Goal: Task Accomplishment & Management: Use online tool/utility

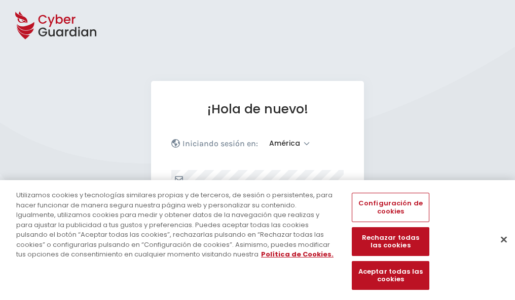
select select "América"
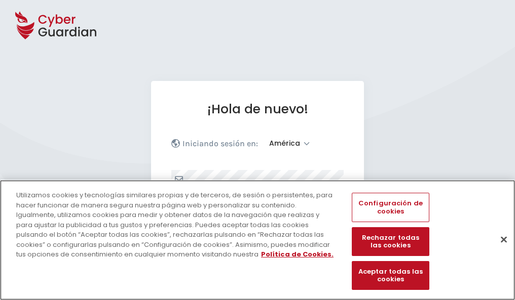
scroll to position [132, 0]
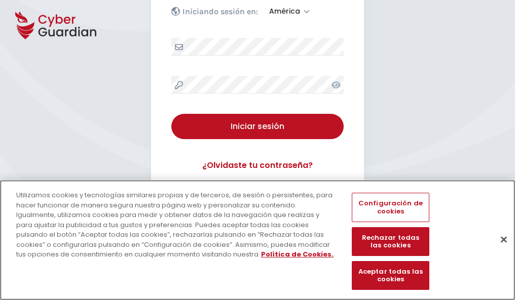
click at [498, 250] on button "Cerrar" at bounding box center [503, 239] width 22 height 22
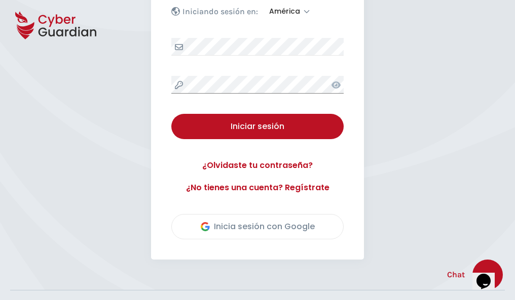
scroll to position [230, 0]
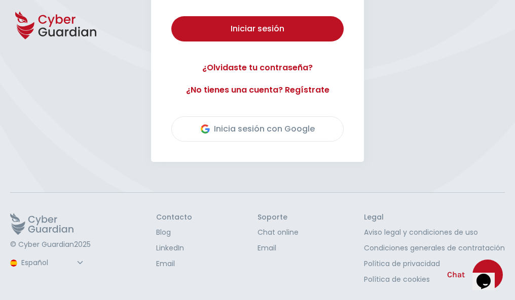
click at [171, 16] on button "Iniciar sesión" at bounding box center [257, 28] width 172 height 25
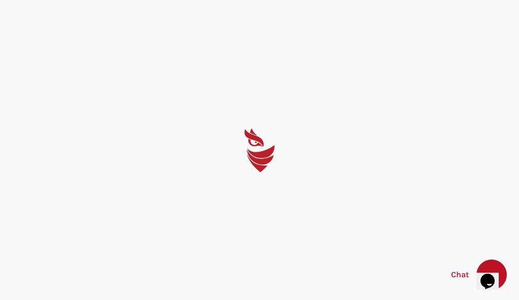
select select "English"
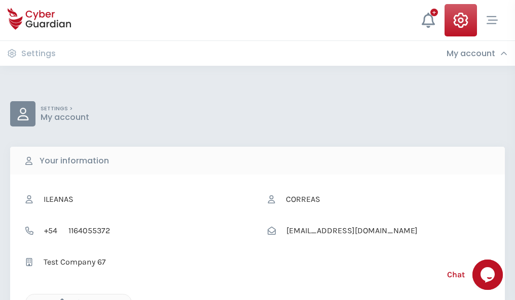
click at [59, 299] on icon "button" at bounding box center [59, 303] width 9 height 9
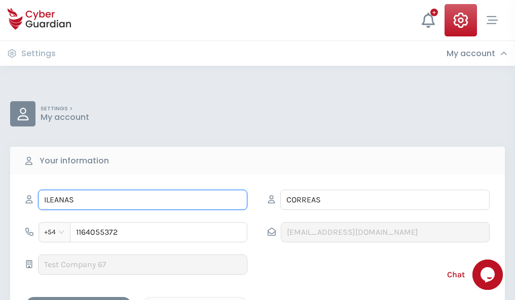
click at [142, 200] on input "ILEANAS" at bounding box center [142, 200] width 209 height 20
type input "I"
type input "Candelario"
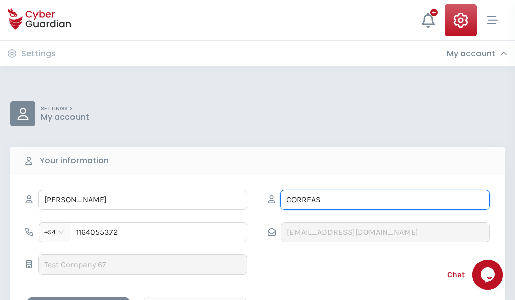
click at [385, 200] on input "CORREAS" at bounding box center [384, 200] width 209 height 20
type input "C"
type input "Estrada"
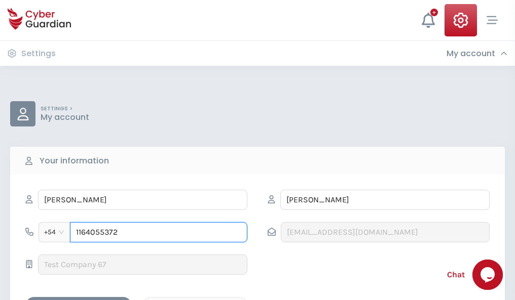
click at [159, 233] on input "1164055372" at bounding box center [158, 232] width 177 height 20
type input "1"
type input "4975788457"
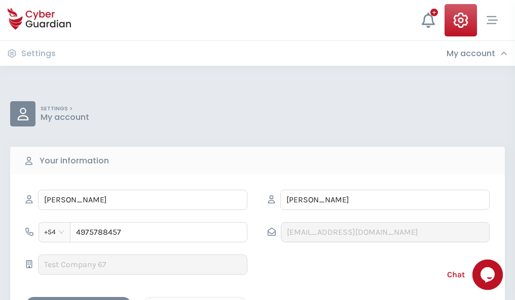
click at [195, 300] on div "Cancel" at bounding box center [195, 306] width 90 height 13
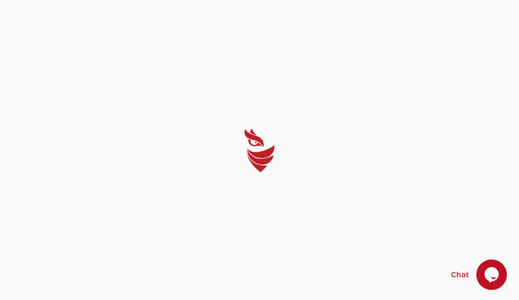
select select "English"
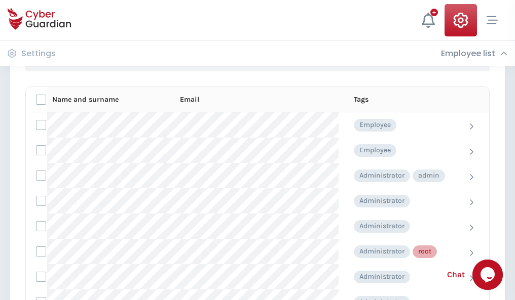
scroll to position [510, 0]
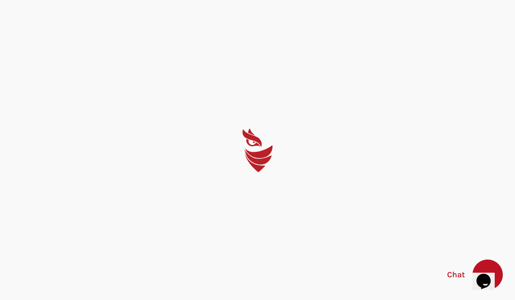
select select "English"
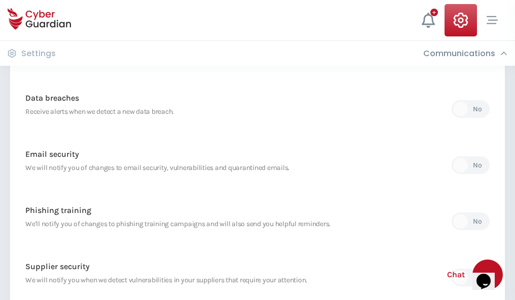
scroll to position [533, 0]
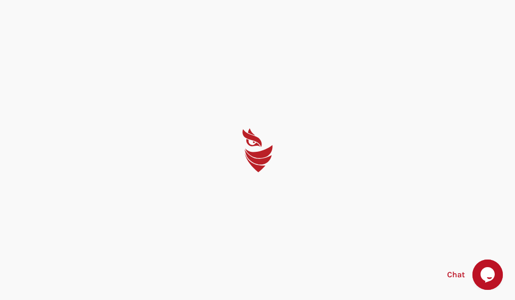
select select "English"
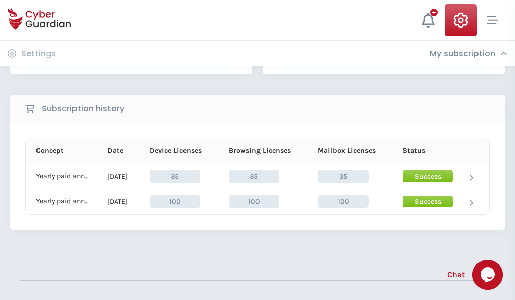
scroll to position [282, 0]
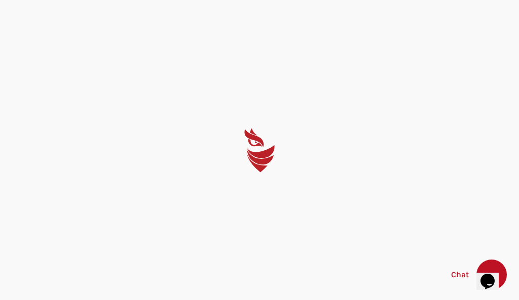
select select "English"
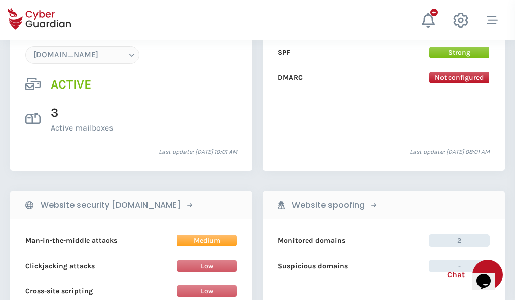
scroll to position [1079, 0]
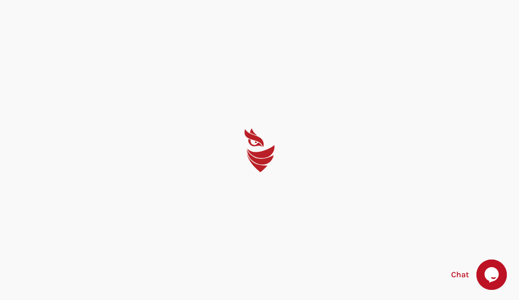
select select "English"
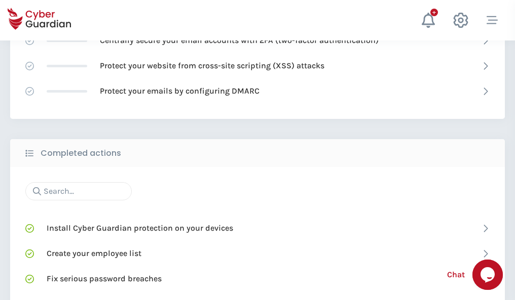
scroll to position [675, 0]
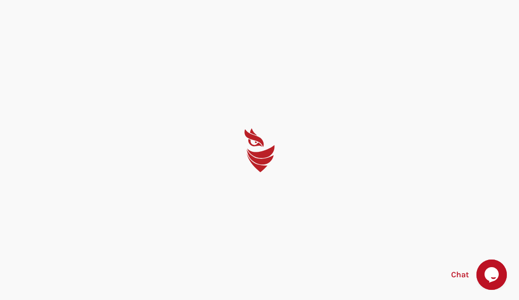
select select "English"
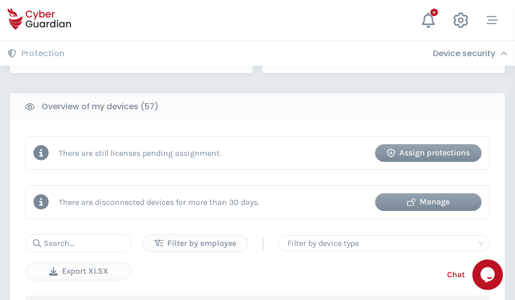
scroll to position [982, 0]
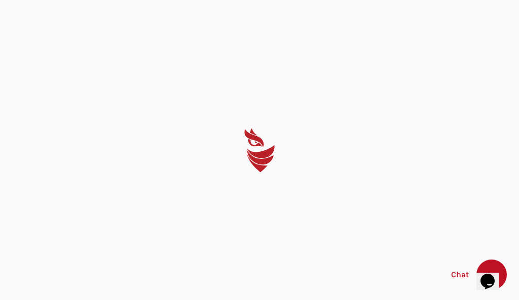
select select "English"
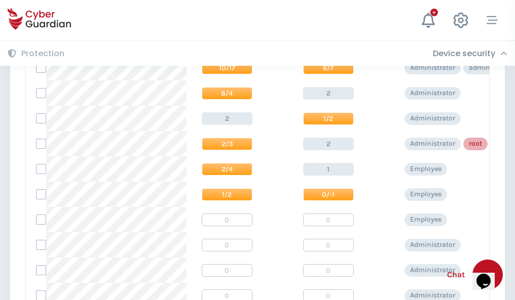
scroll to position [511, 0]
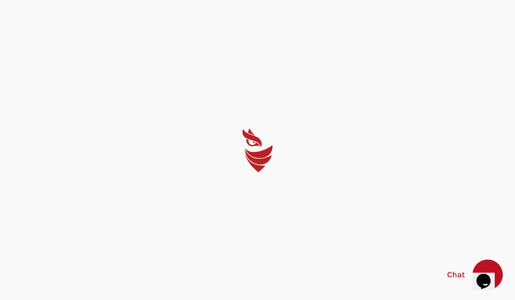
select select "English"
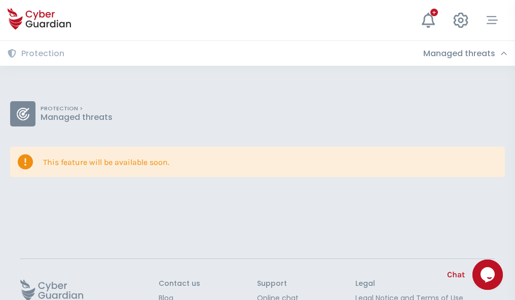
scroll to position [66, 0]
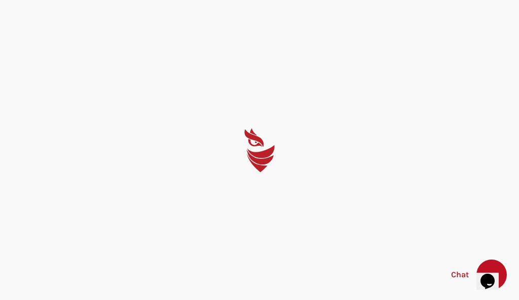
select select "English"
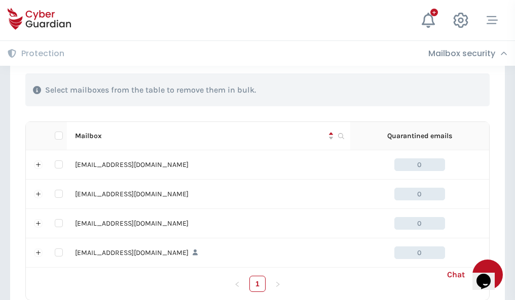
scroll to position [499, 0]
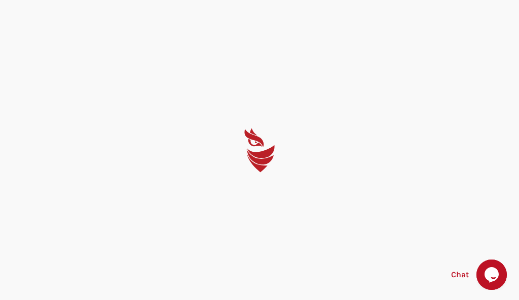
select select "English"
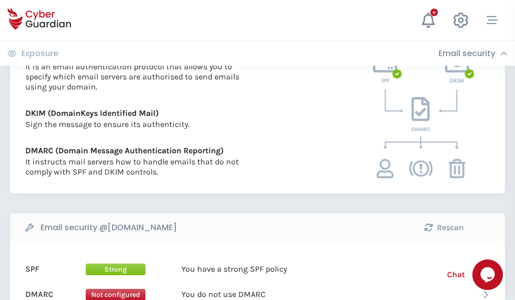
scroll to position [547, 0]
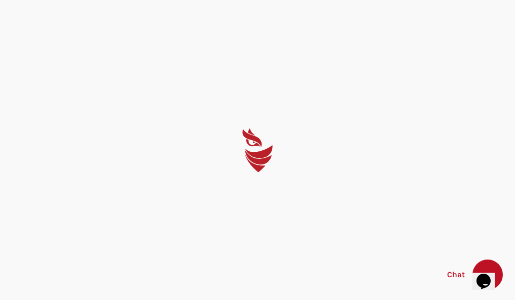
select select "English"
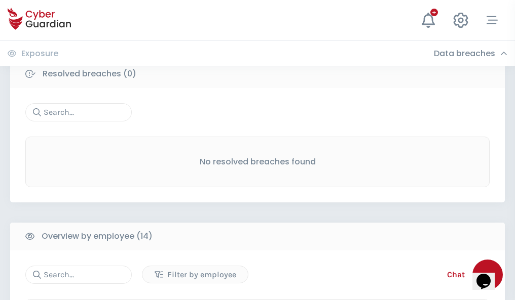
scroll to position [915, 0]
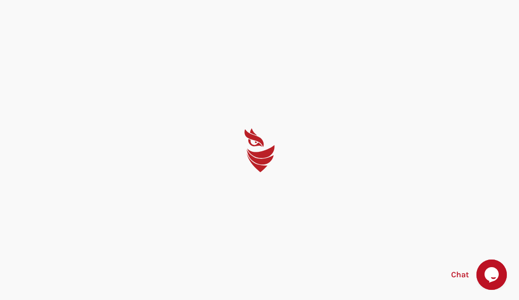
select select "English"
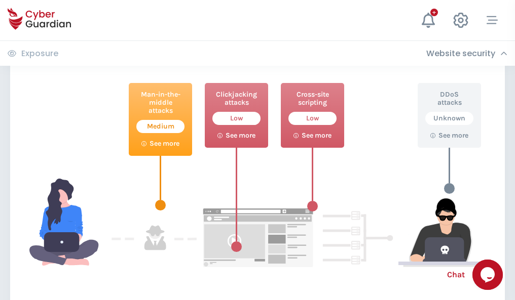
scroll to position [552, 0]
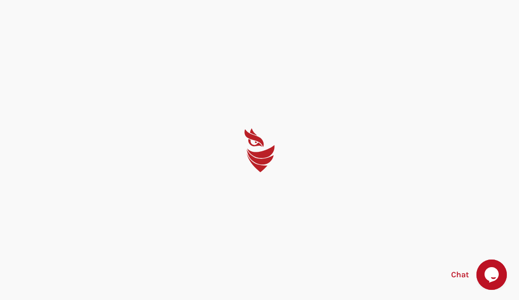
select select "English"
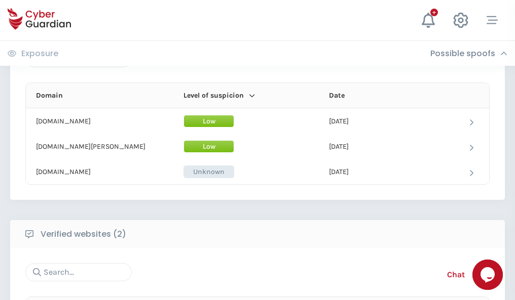
scroll to position [608, 0]
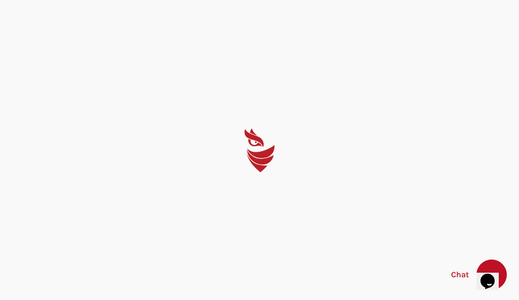
select select "English"
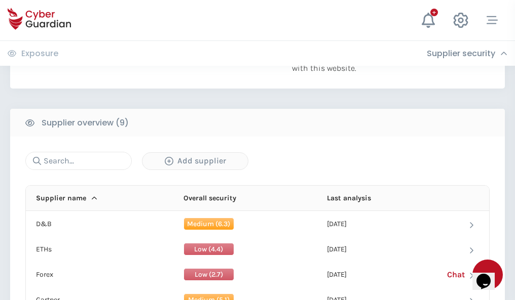
scroll to position [707, 0]
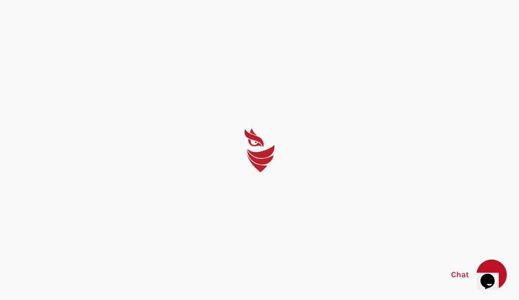
select select "English"
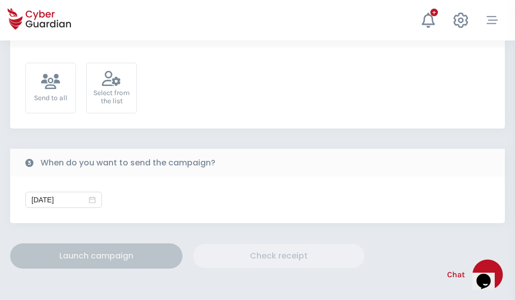
scroll to position [371, 0]
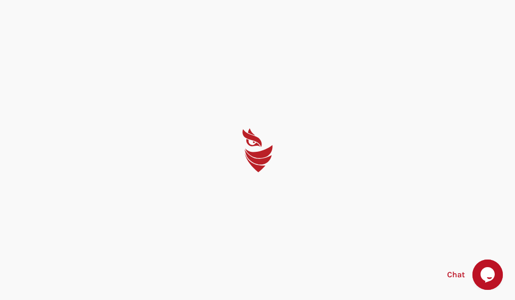
select select "English"
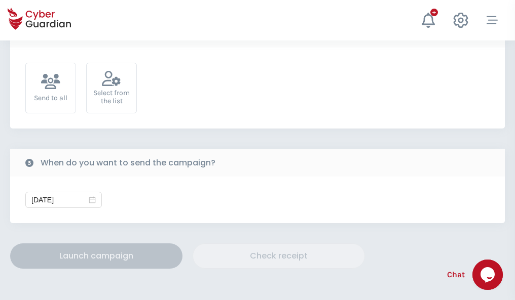
scroll to position [371, 0]
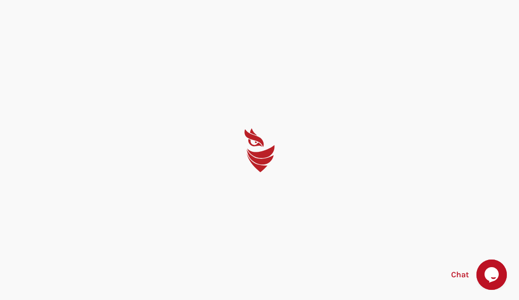
select select "English"
